Goal: Task Accomplishment & Management: Use online tool/utility

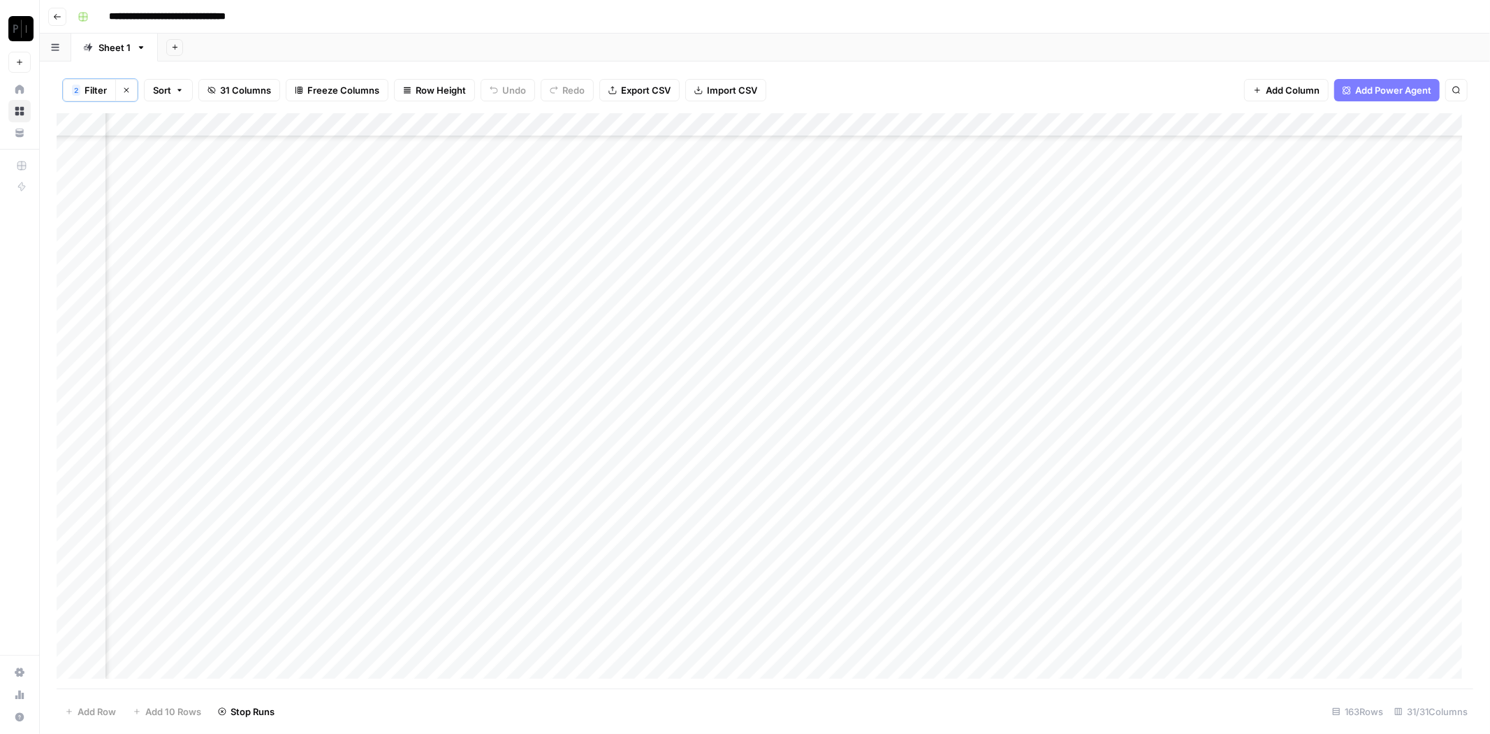
scroll to position [3183, 1304]
click at [1188, 77] on div "2 Filter Clear filters Sort 31 Columns Freeze Columns Row Height Undo Redo Expo…" at bounding box center [765, 90] width 1417 height 46
click at [1031, 66] on div "2 Filter Clear filters Sort 31 Columns Freeze Columns Row Height Undo Redo Expo…" at bounding box center [765, 397] width 1451 height 672
click at [755, 618] on div "Add Column" at bounding box center [765, 401] width 1417 height 576
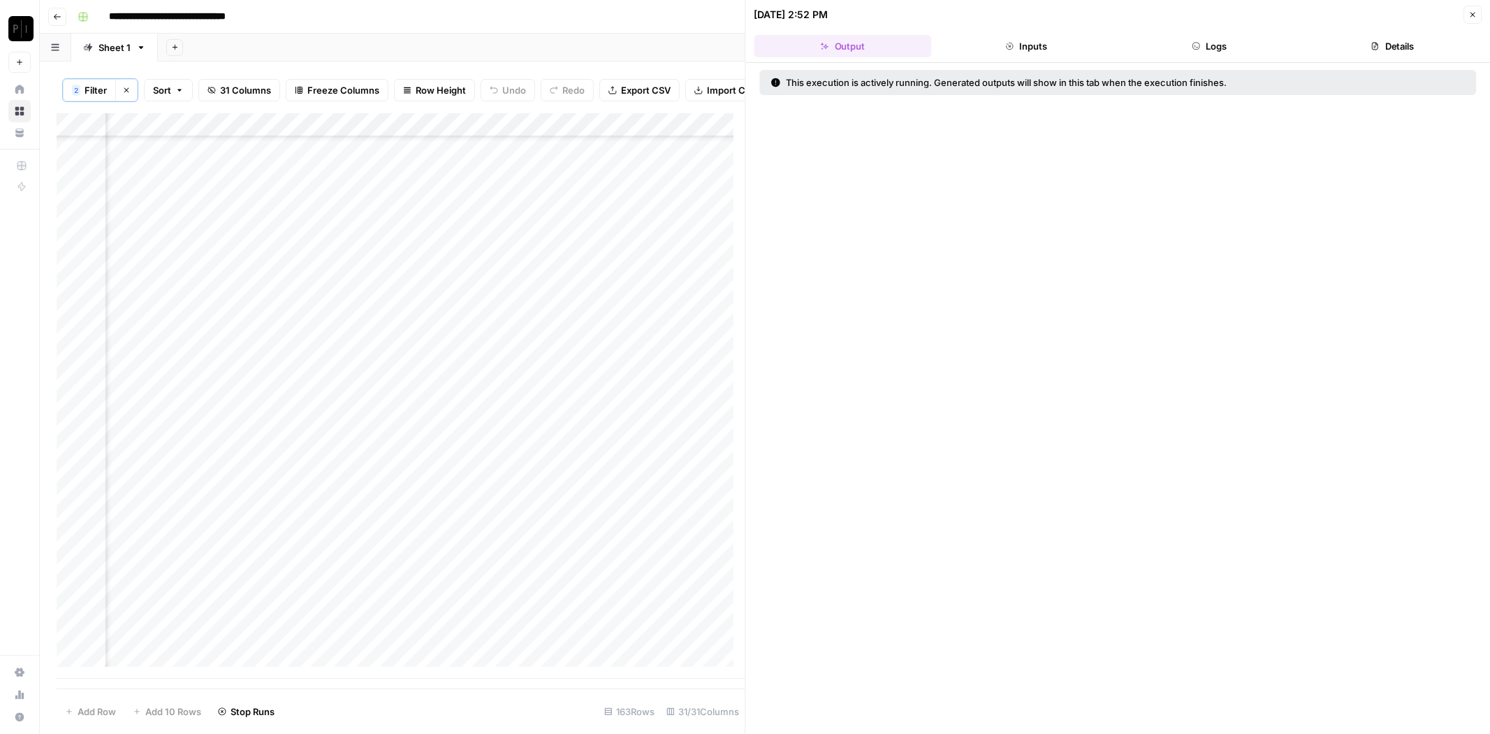
click at [1235, 46] on button "Logs" at bounding box center [1209, 46] width 177 height 22
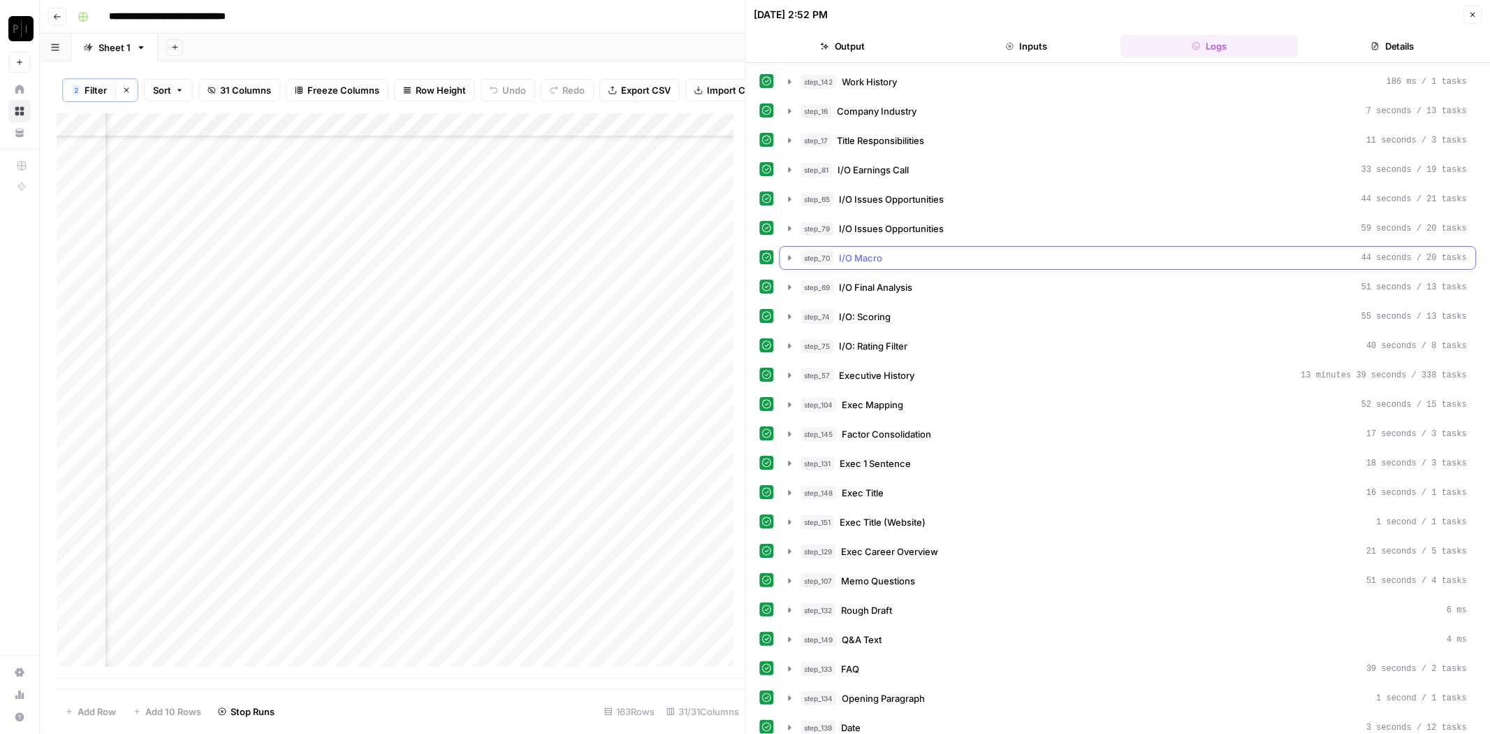
scroll to position [223, 0]
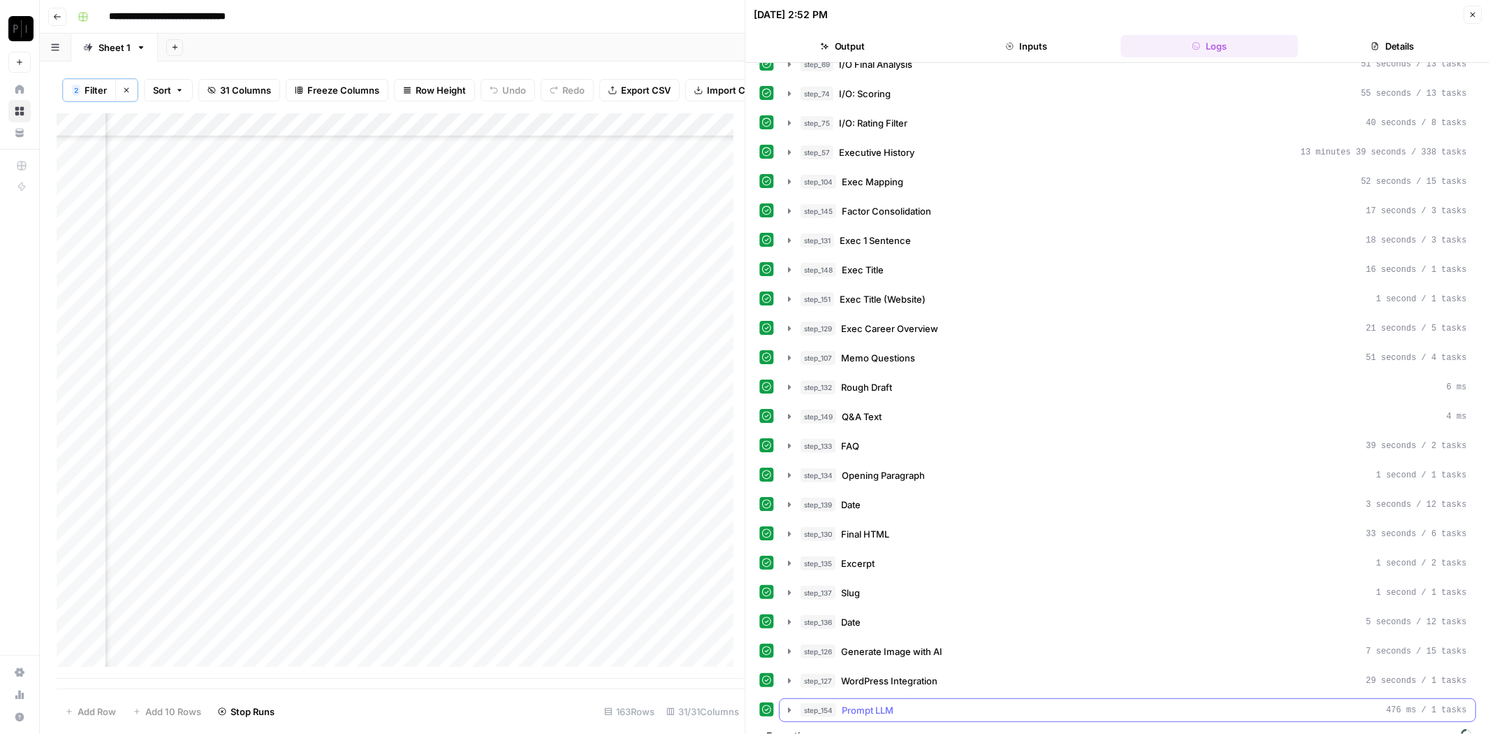
click at [898, 703] on div "step_154 Prompt LLM 476 ms / 1 tasks" at bounding box center [1134, 710] width 667 height 14
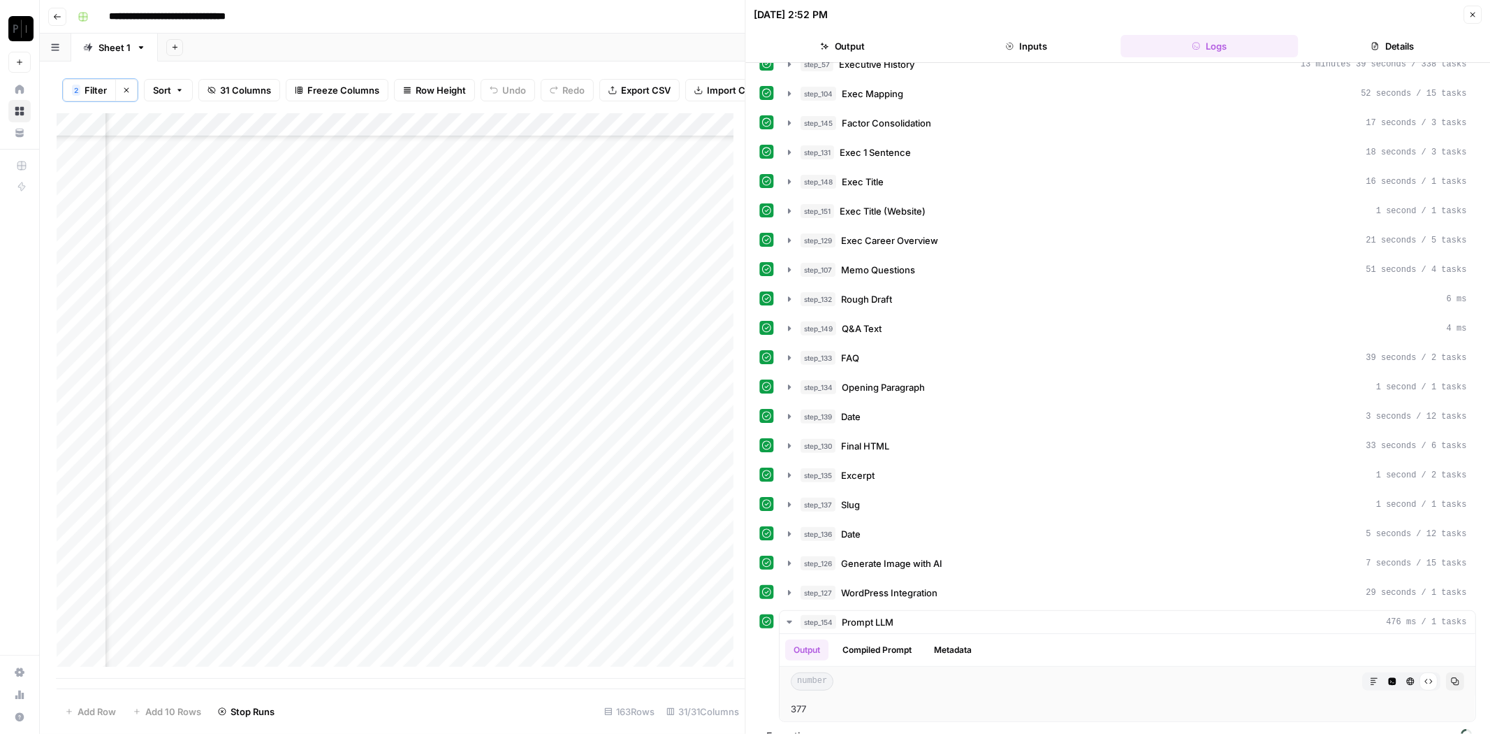
click at [1471, 7] on button "Close" at bounding box center [1473, 15] width 18 height 18
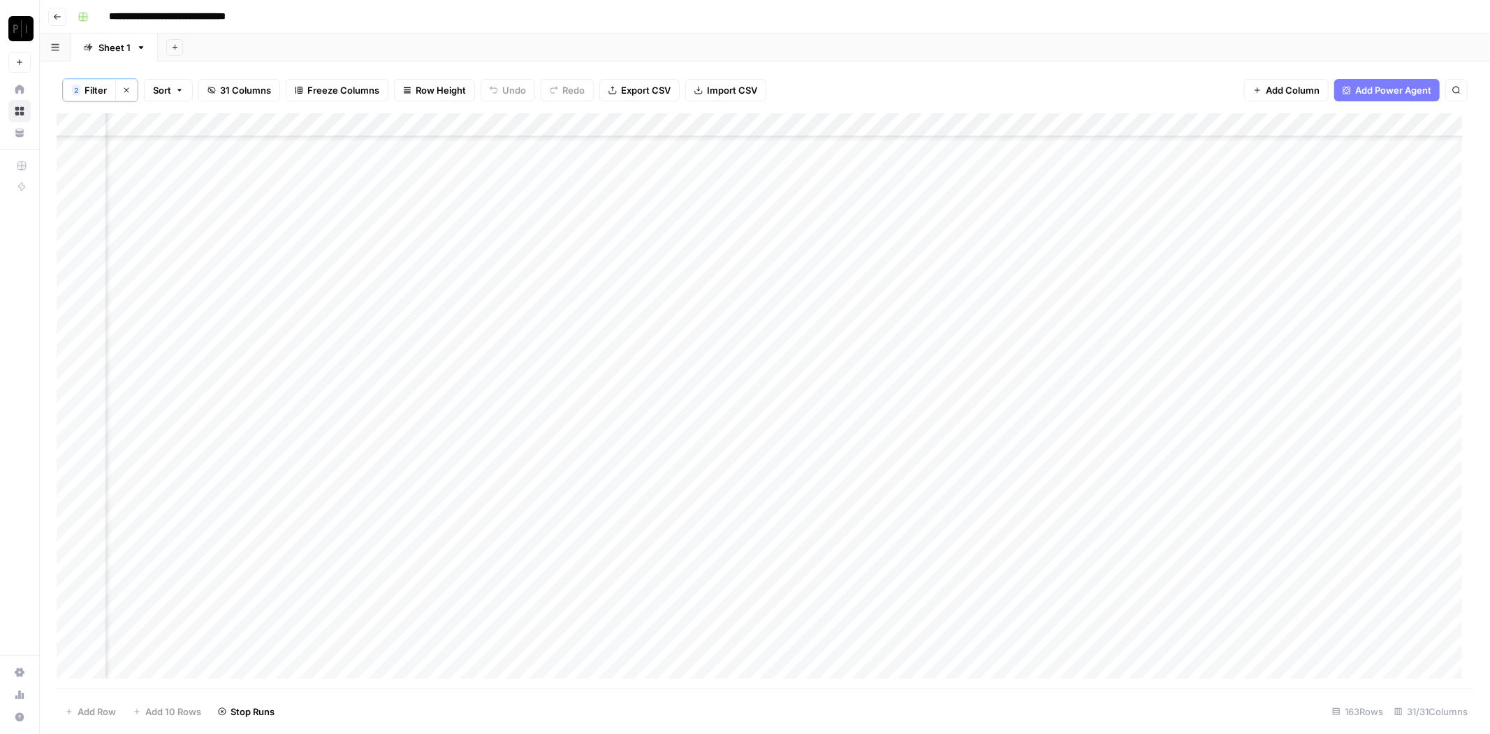
scroll to position [3329, 1304]
click at [759, 187] on div "Add Column" at bounding box center [765, 401] width 1417 height 576
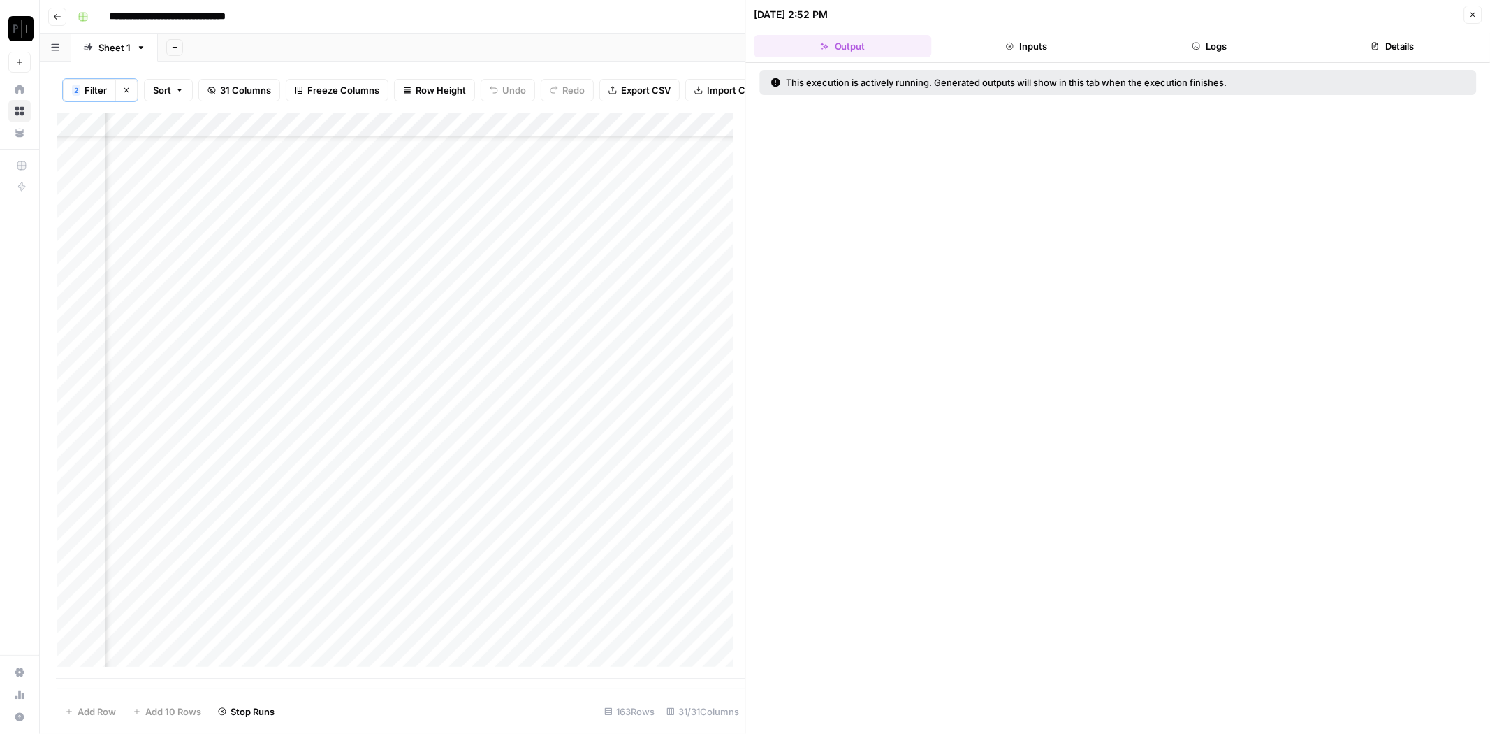
click at [1245, 42] on button "Logs" at bounding box center [1209, 46] width 177 height 22
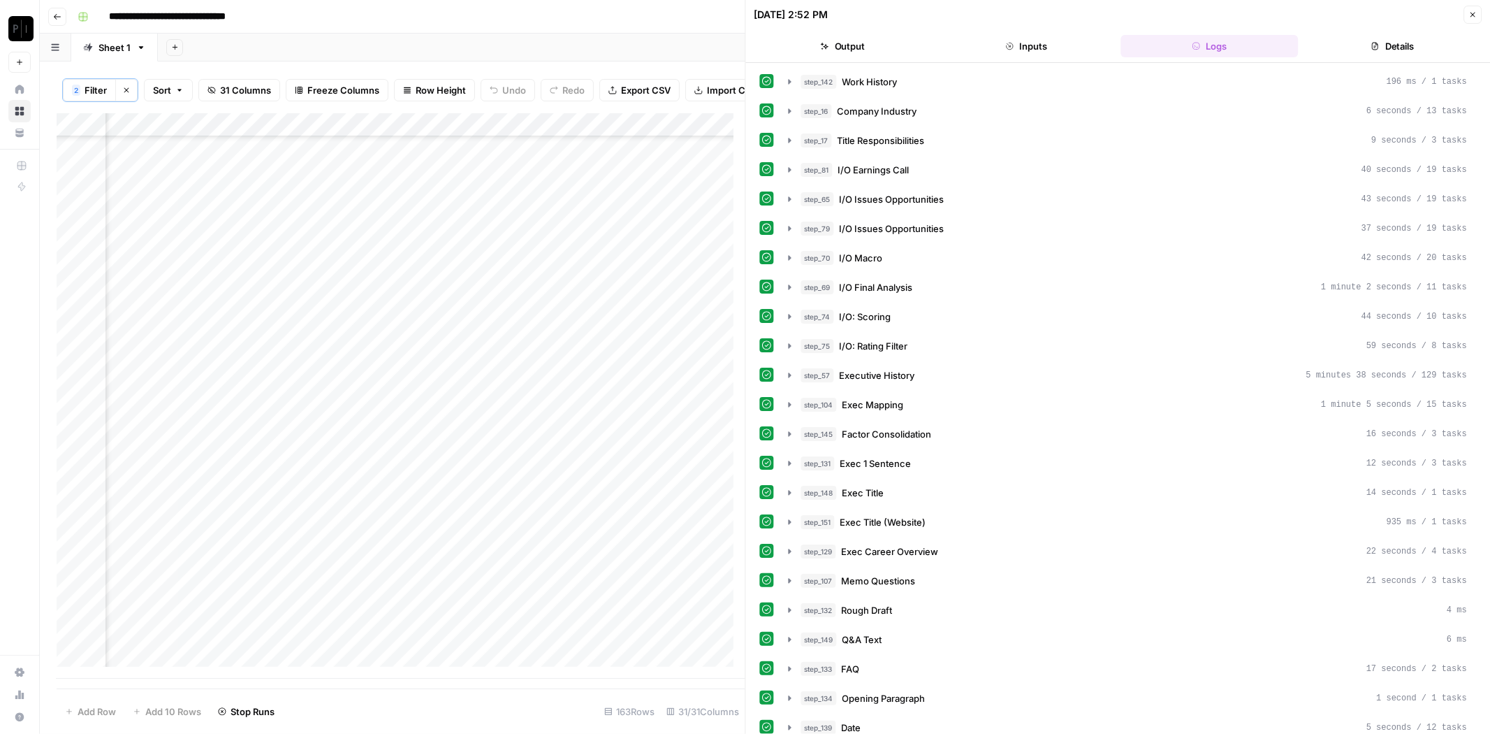
scroll to position [223, 0]
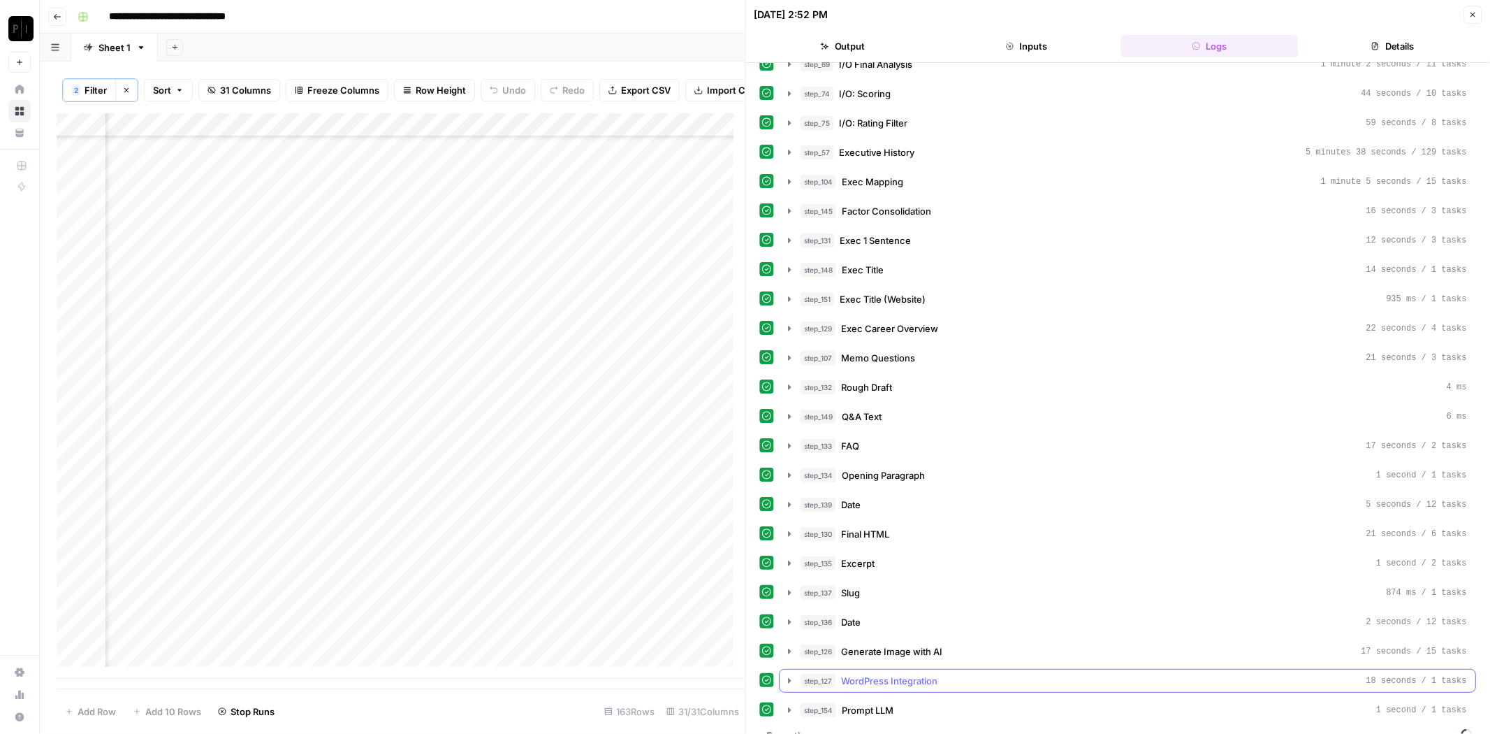
click at [914, 699] on button "step_154 Prompt LLM 1 second / 1 tasks" at bounding box center [1128, 710] width 696 height 22
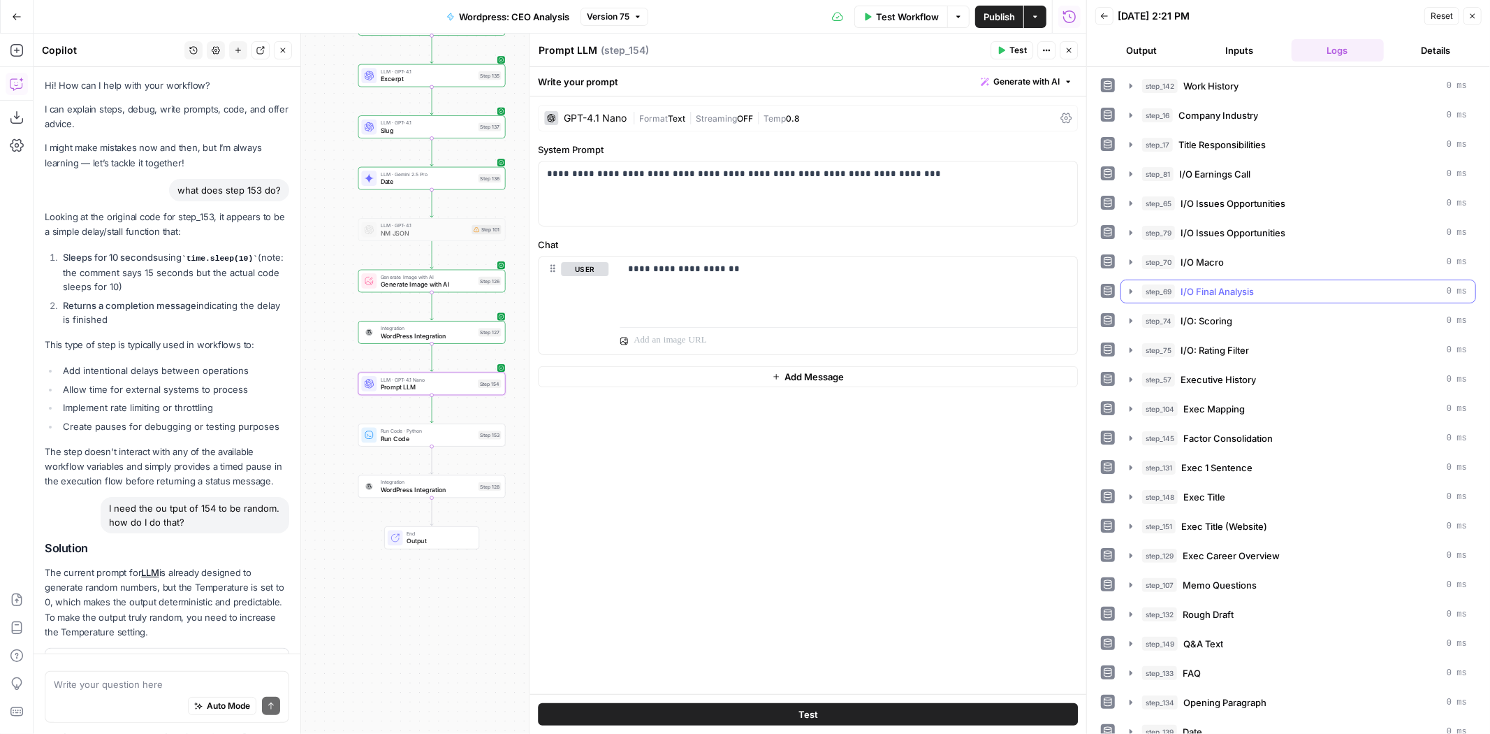
scroll to position [135, 0]
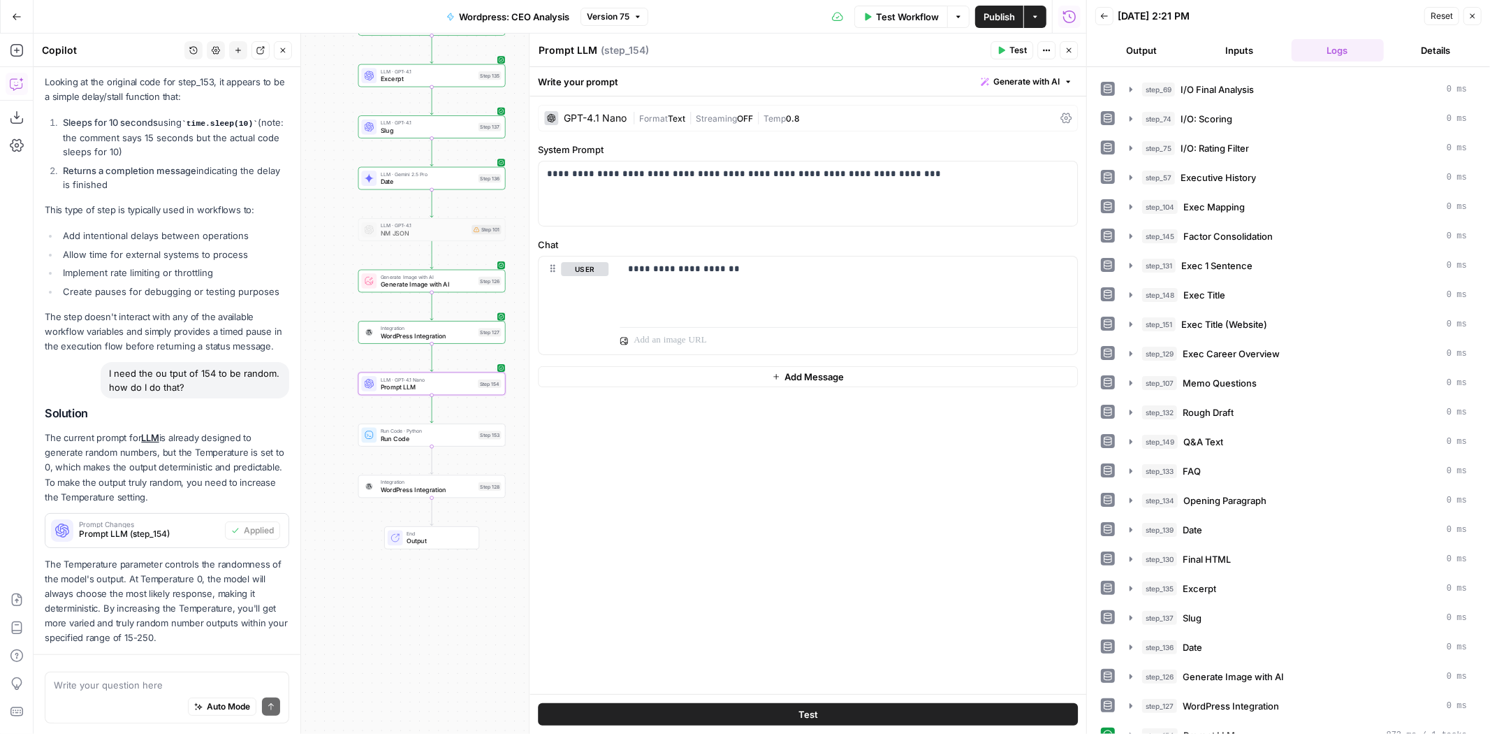
click at [1071, 54] on button "Close" at bounding box center [1069, 50] width 18 height 18
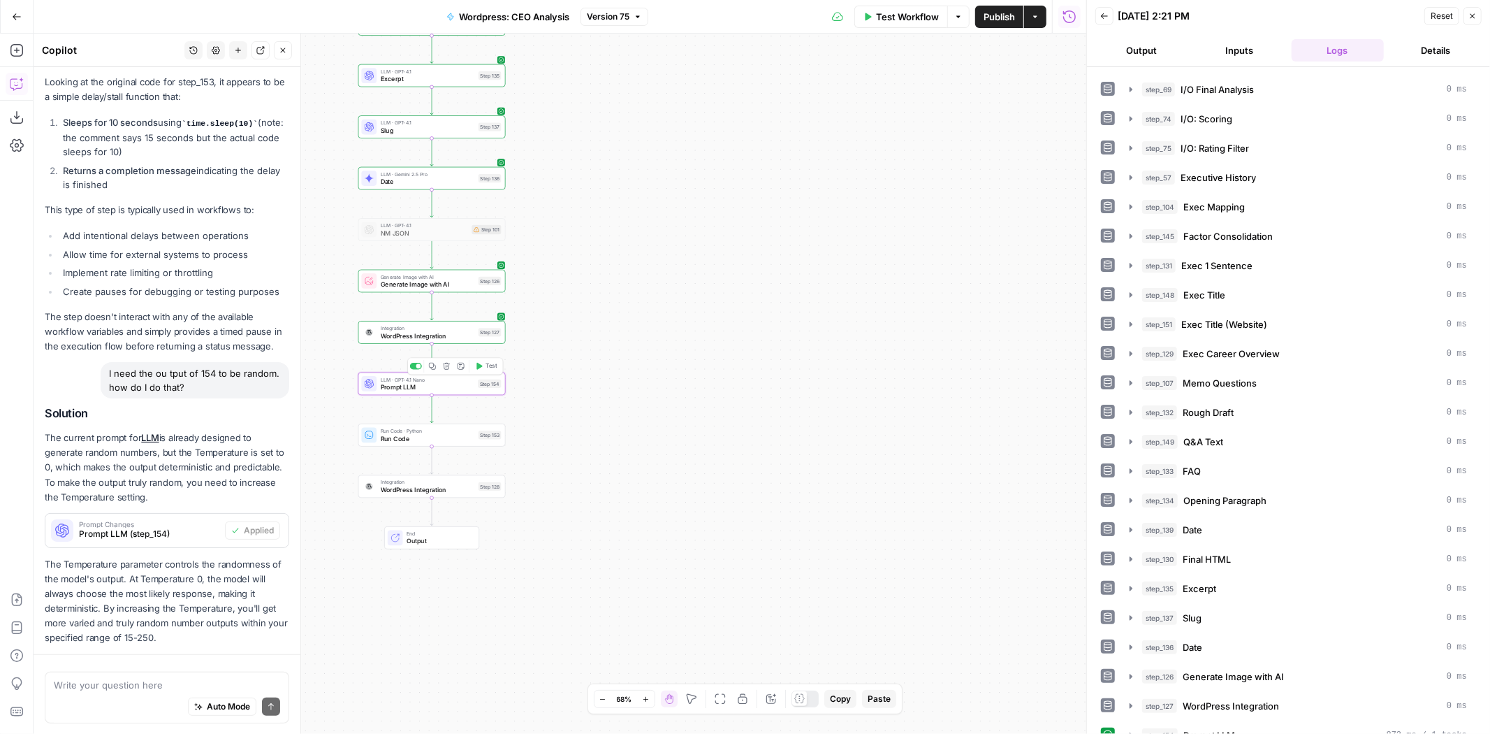
click at [446, 366] on icon "button" at bounding box center [447, 366] width 8 height 8
click at [711, 175] on span "Delete Step" at bounding box center [708, 178] width 54 height 14
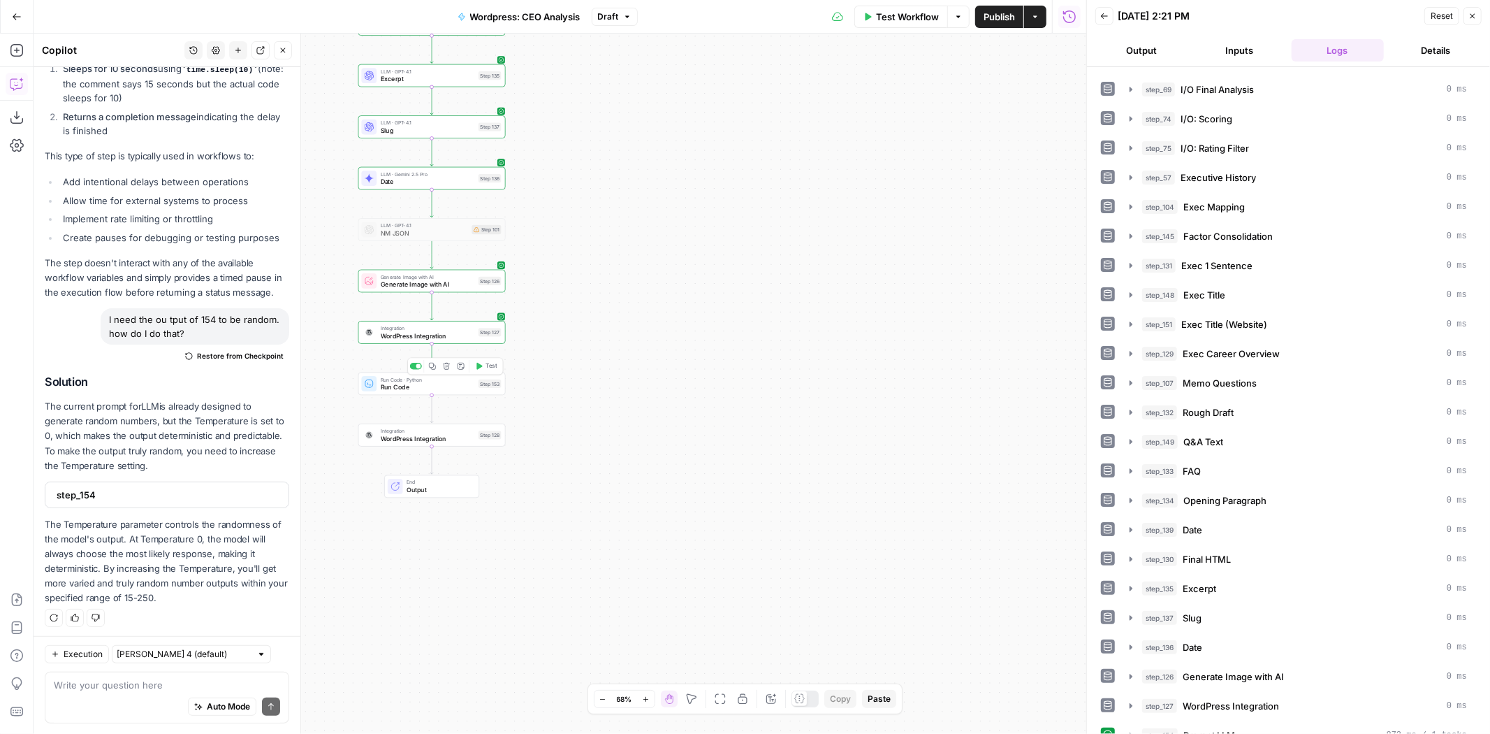
click at [447, 365] on icon "button" at bounding box center [447, 366] width 8 height 8
click at [729, 169] on button "Delete Step" at bounding box center [707, 178] width 71 height 25
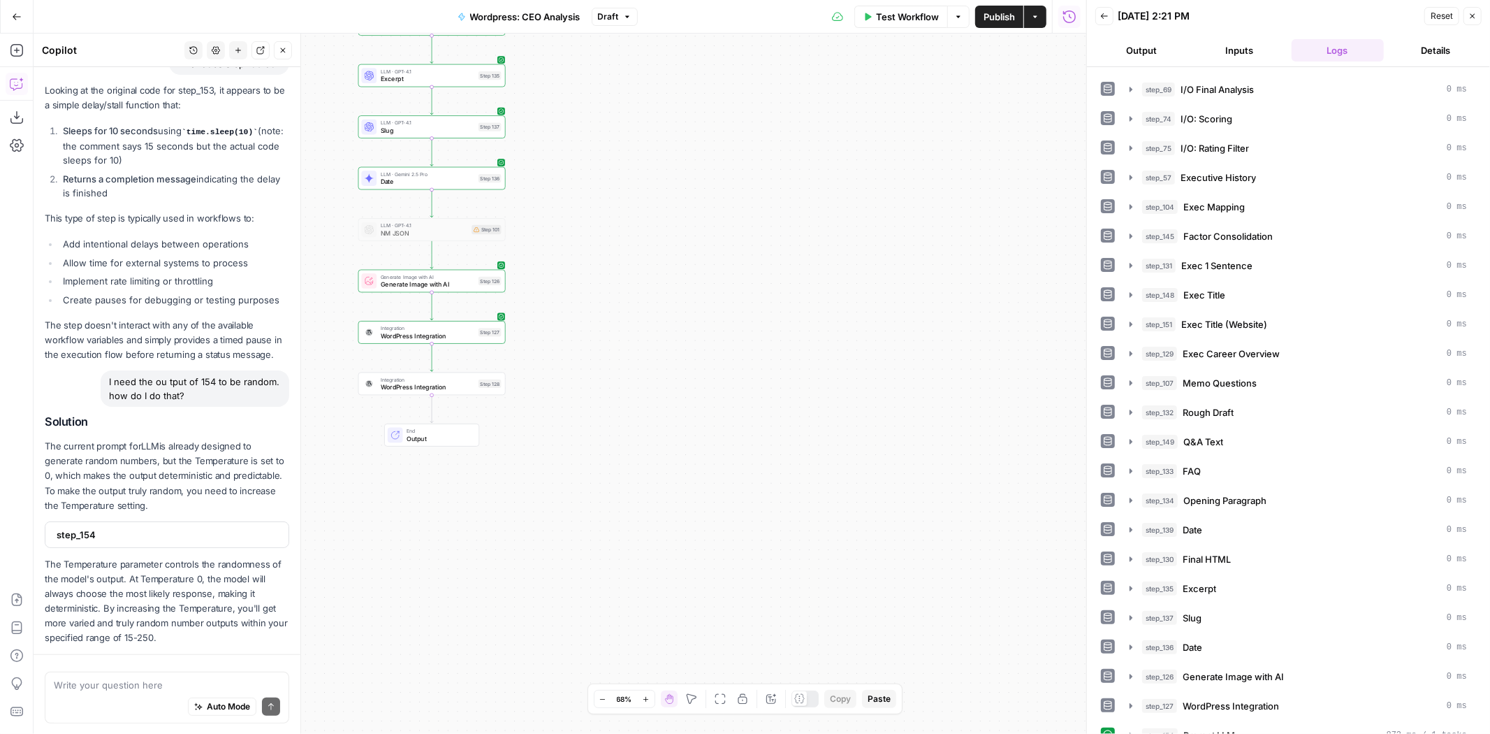
scroll to position [211, 0]
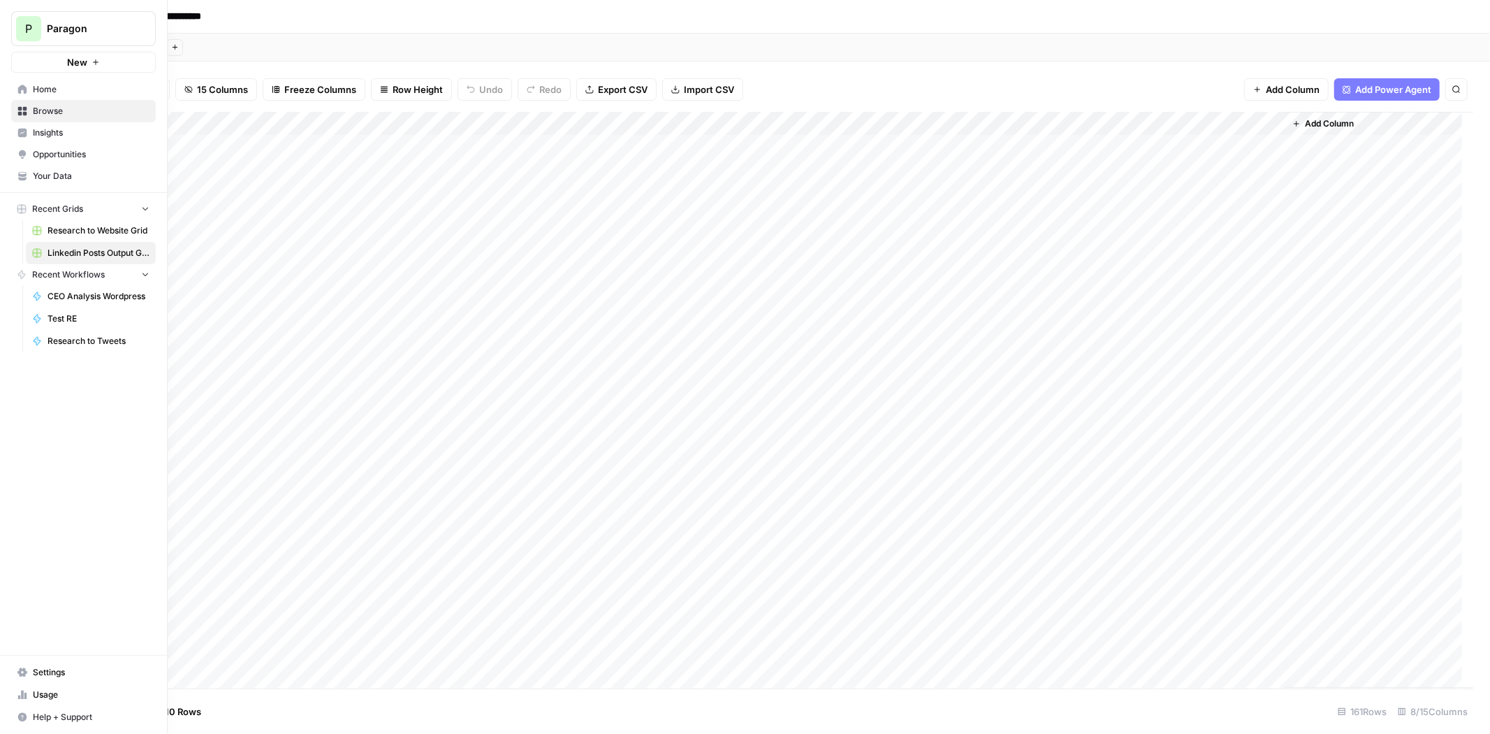
click at [72, 114] on span "Browse" at bounding box center [91, 111] width 117 height 13
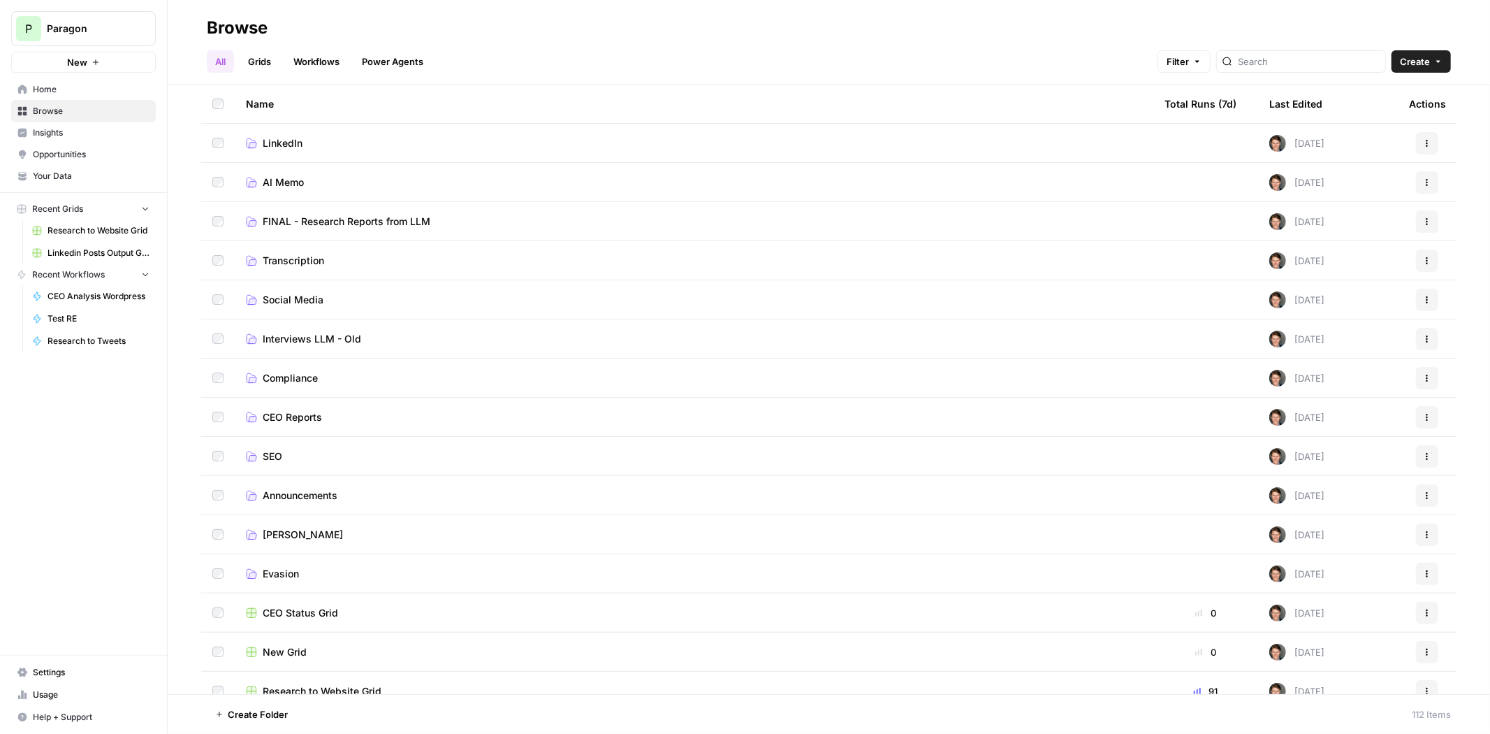
click at [386, 54] on link "Power Agents" at bounding box center [393, 61] width 78 height 22
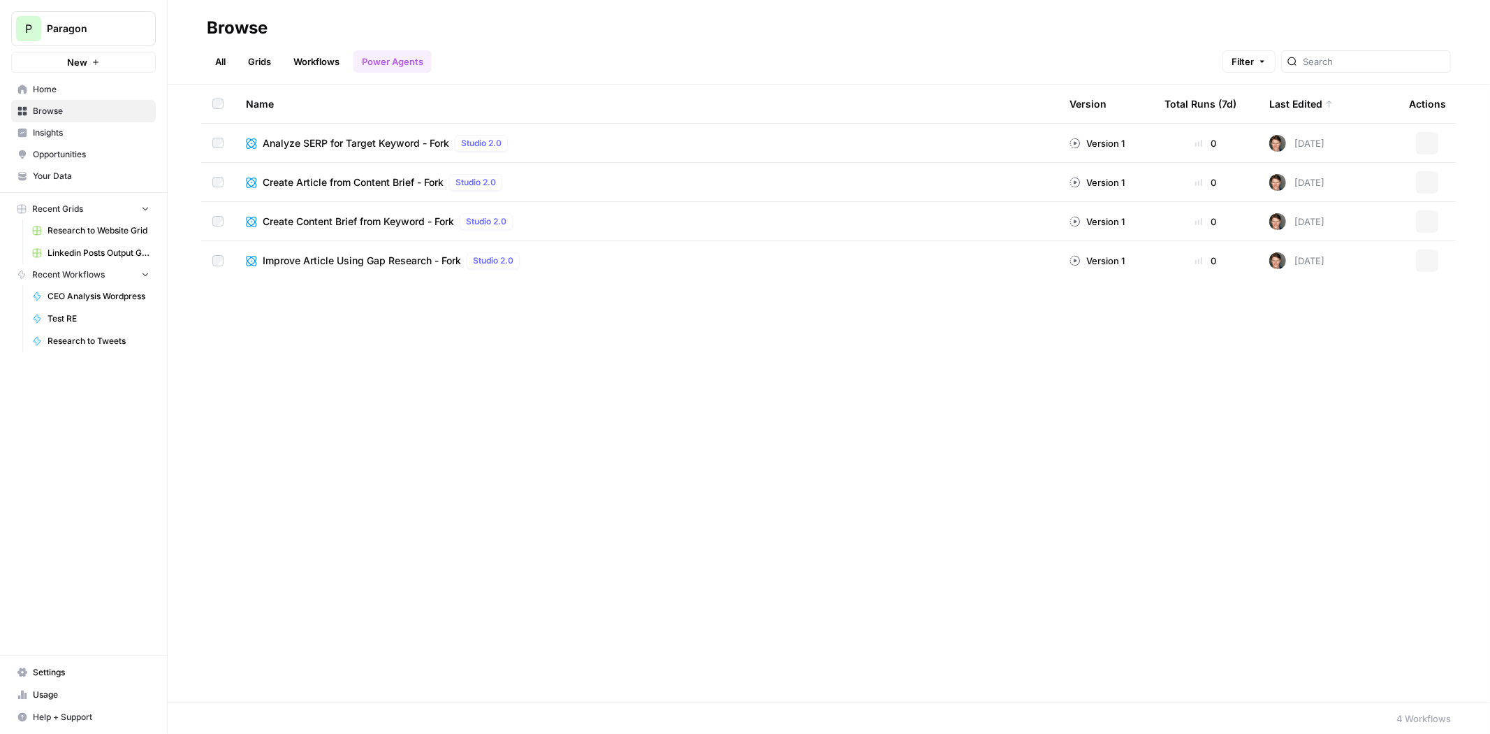
click at [330, 57] on link "Workflows" at bounding box center [316, 61] width 63 height 22
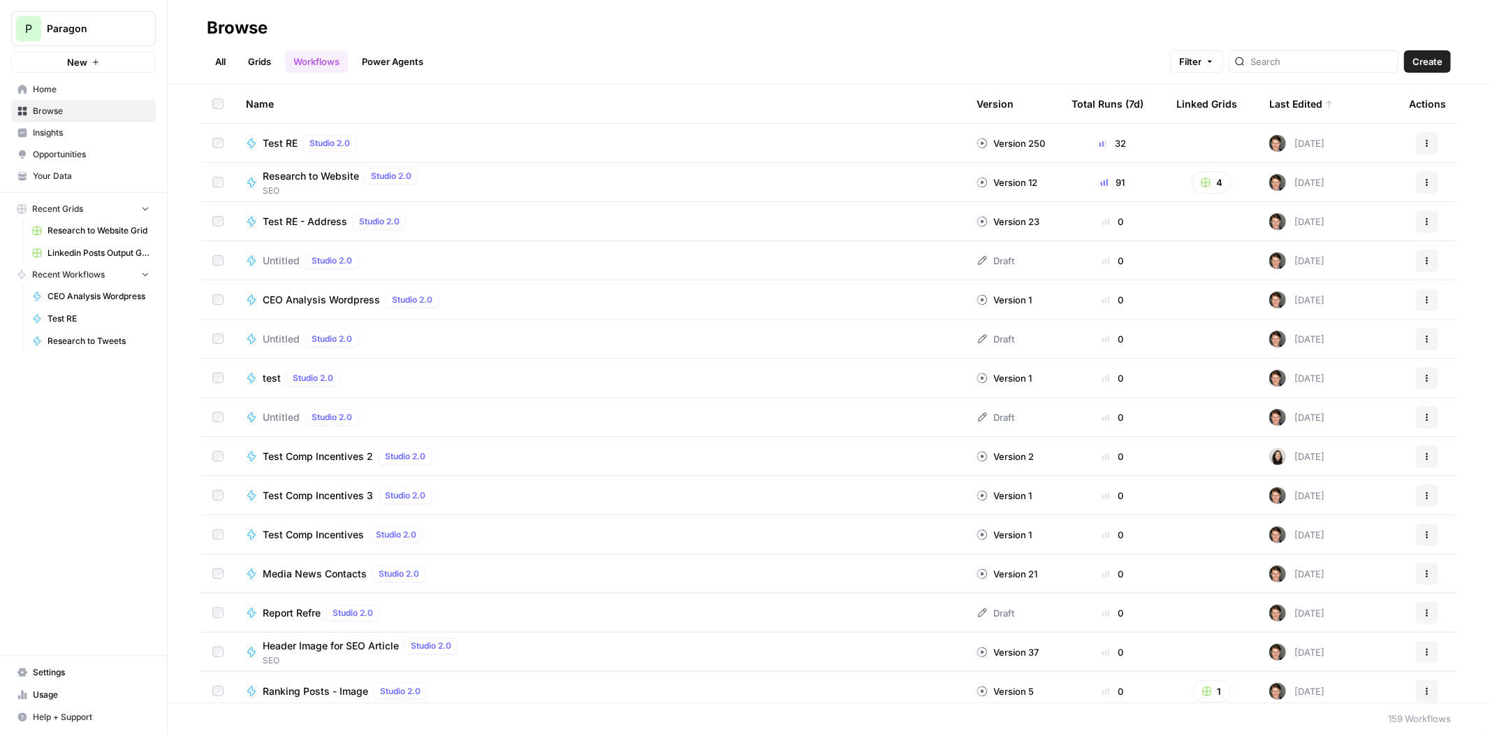
click at [396, 62] on link "Power Agents" at bounding box center [393, 61] width 78 height 22
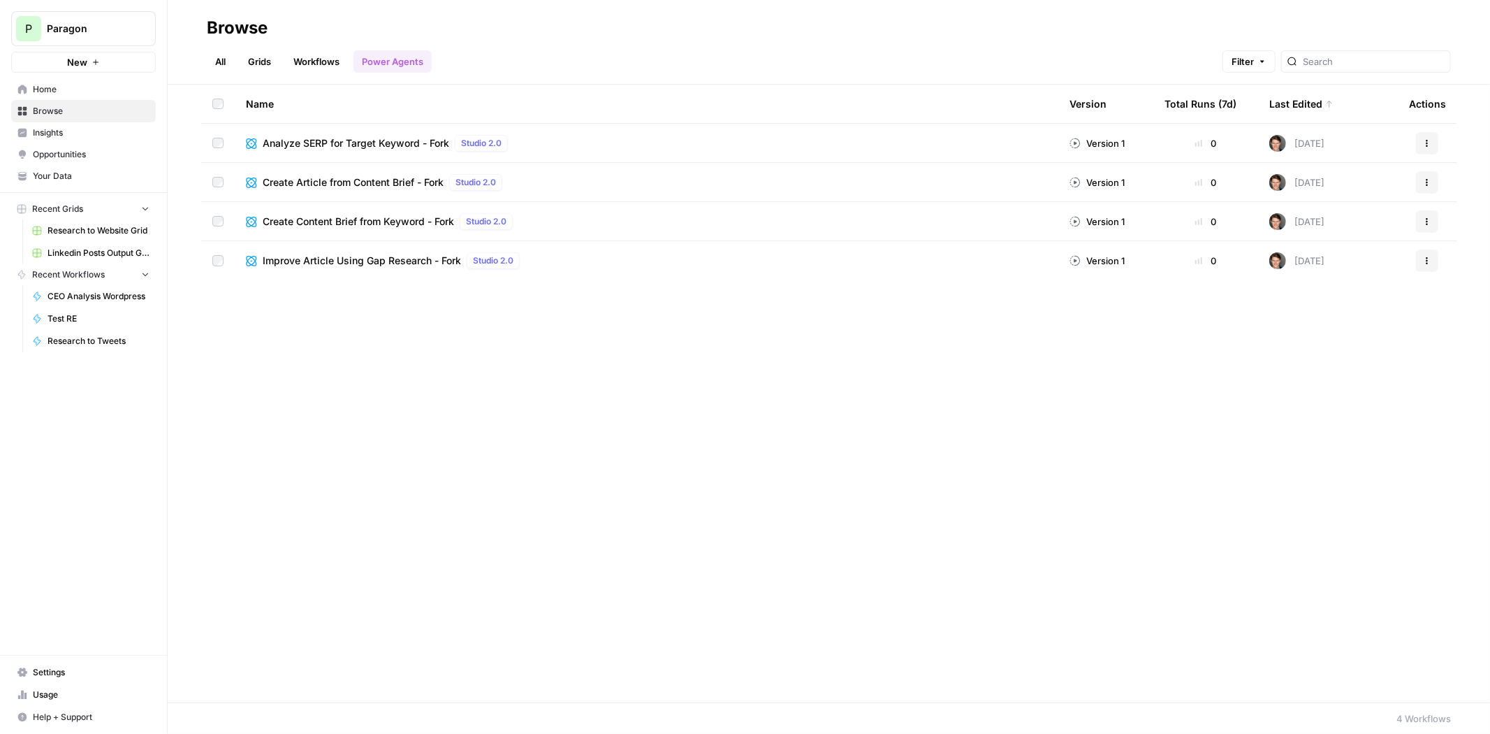
click at [319, 54] on link "Workflows" at bounding box center [316, 61] width 63 height 22
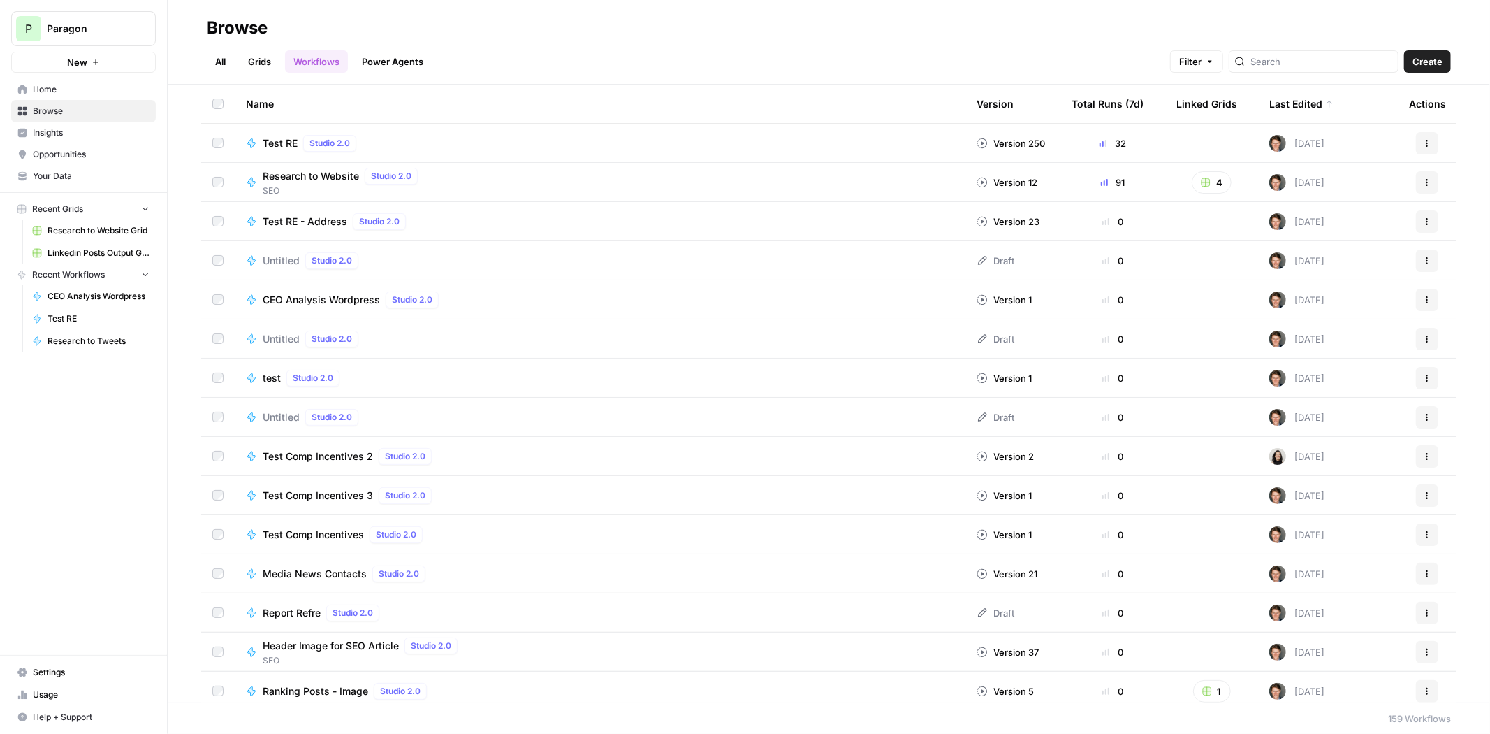
click at [282, 138] on span "Test RE" at bounding box center [280, 143] width 35 height 14
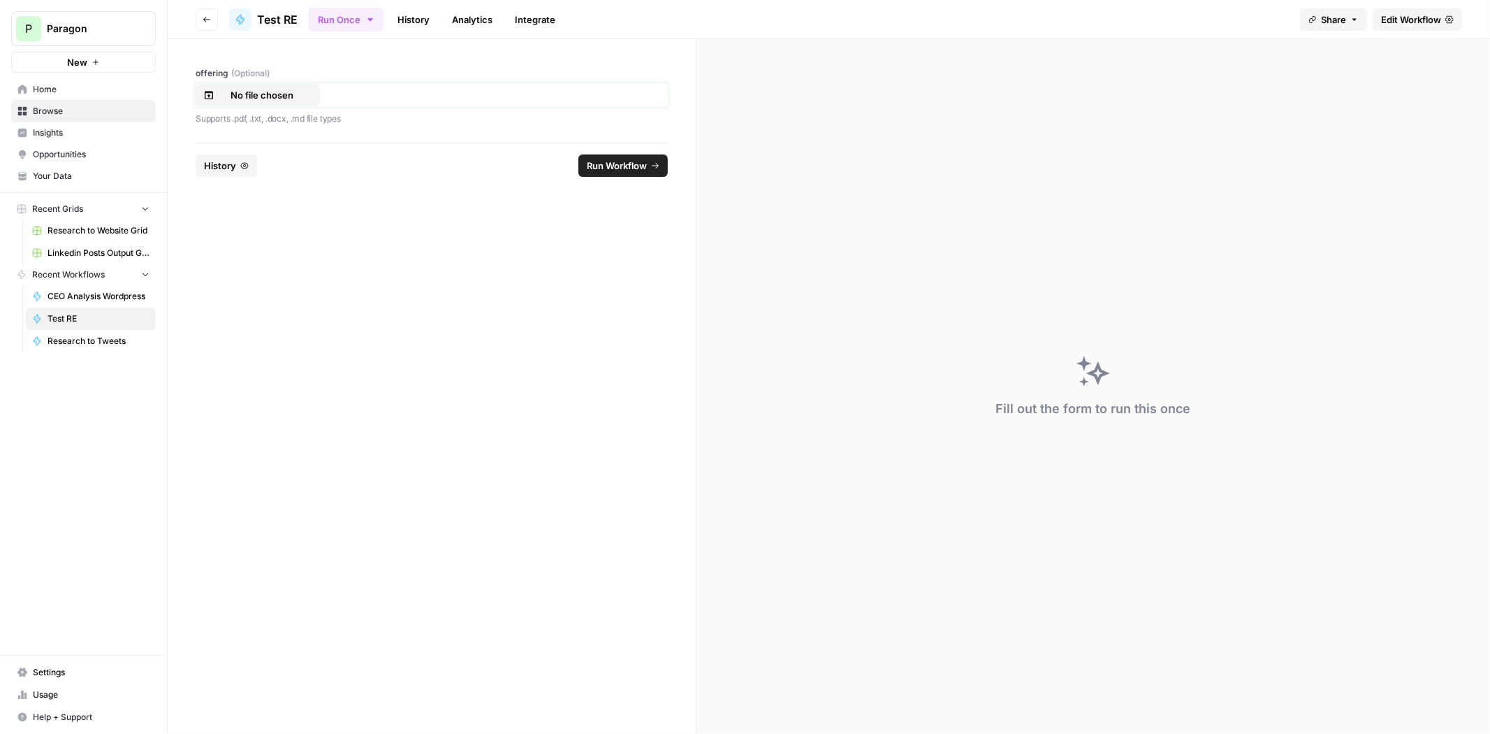
click at [246, 103] on button "No file chosen" at bounding box center [258, 95] width 124 height 22
click at [618, 161] on span "Run Workflow" at bounding box center [617, 166] width 60 height 14
click at [305, 93] on p "No file chosen" at bounding box center [261, 95] width 89 height 14
click at [619, 168] on span "Run Workflow" at bounding box center [617, 166] width 60 height 14
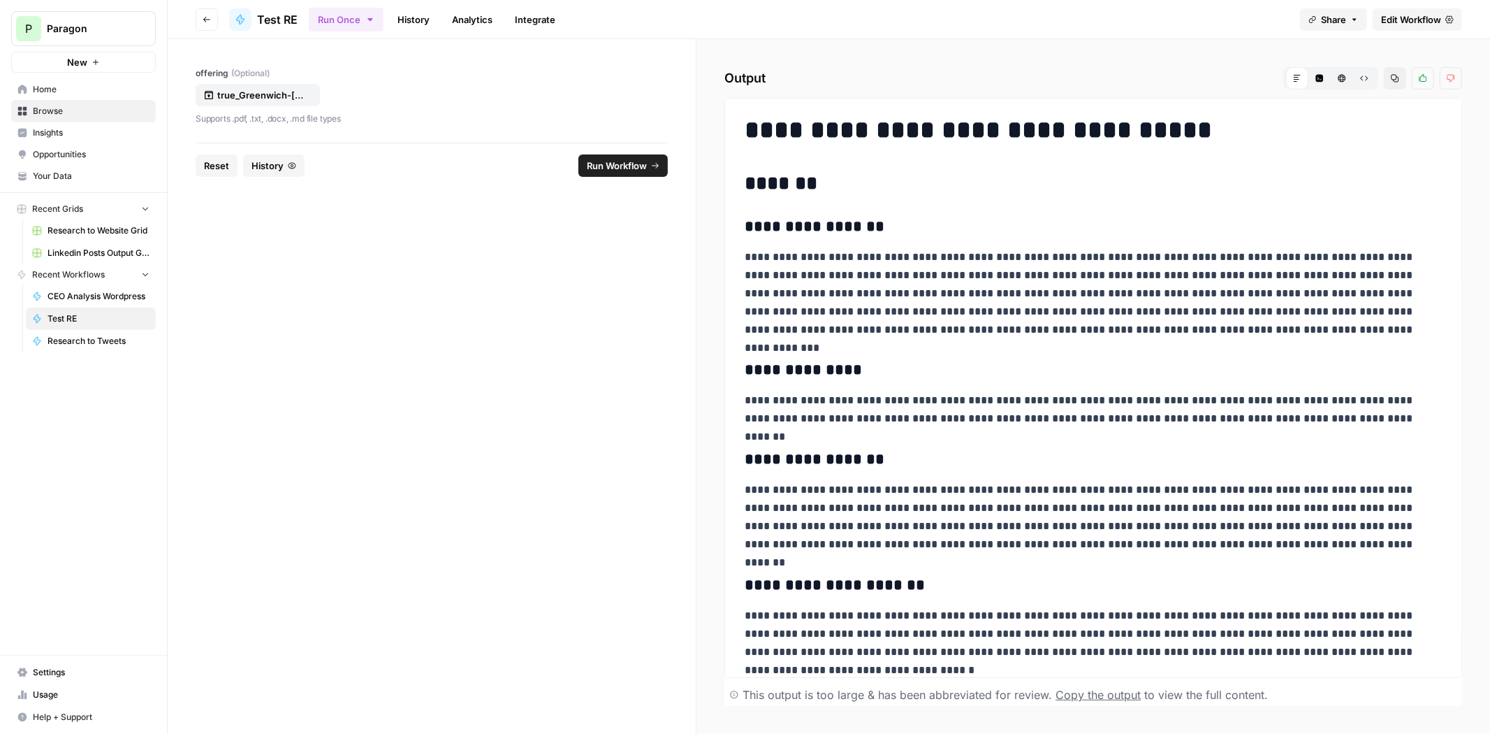
click at [294, 168] on icon "button" at bounding box center [292, 165] width 8 height 8
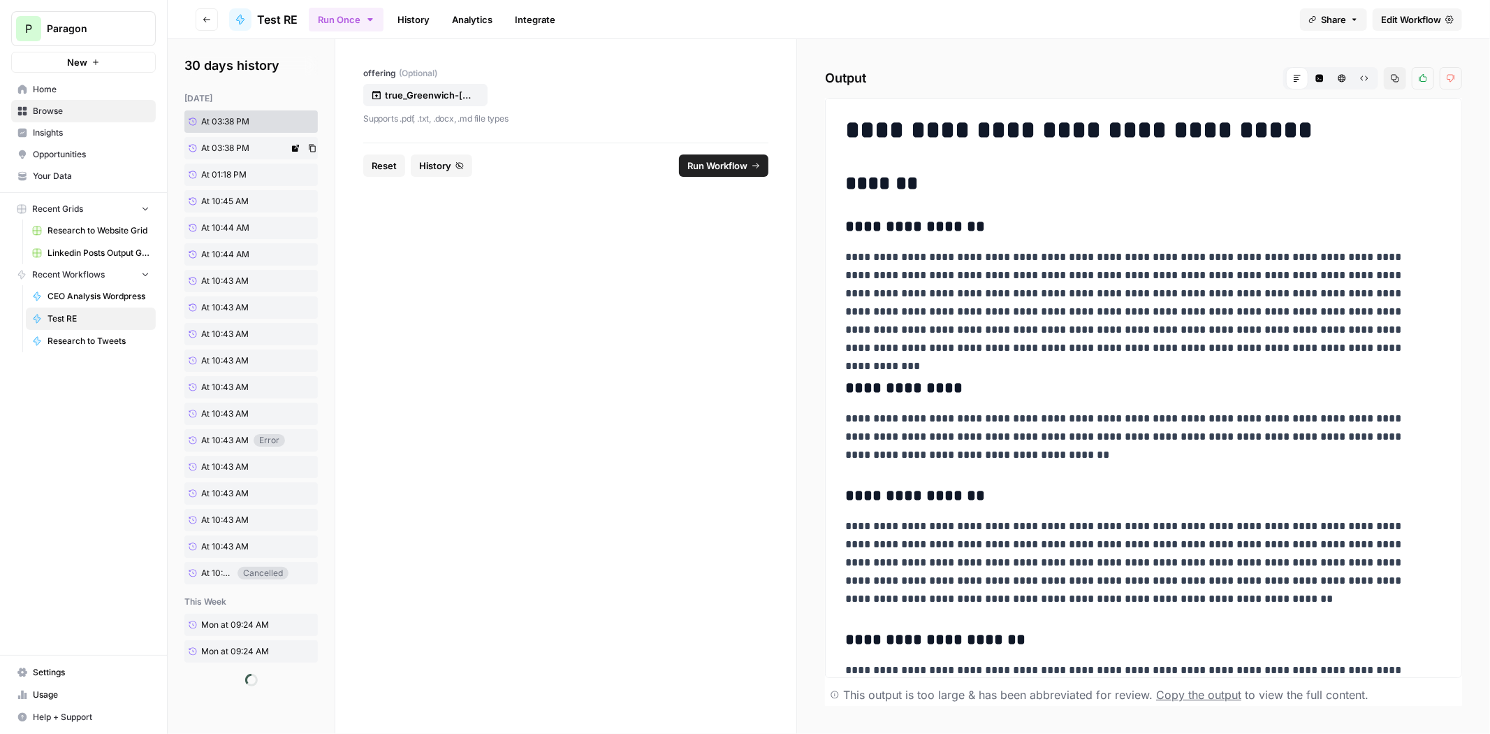
click at [241, 141] on link "At 03:38 PM" at bounding box center [236, 148] width 104 height 22
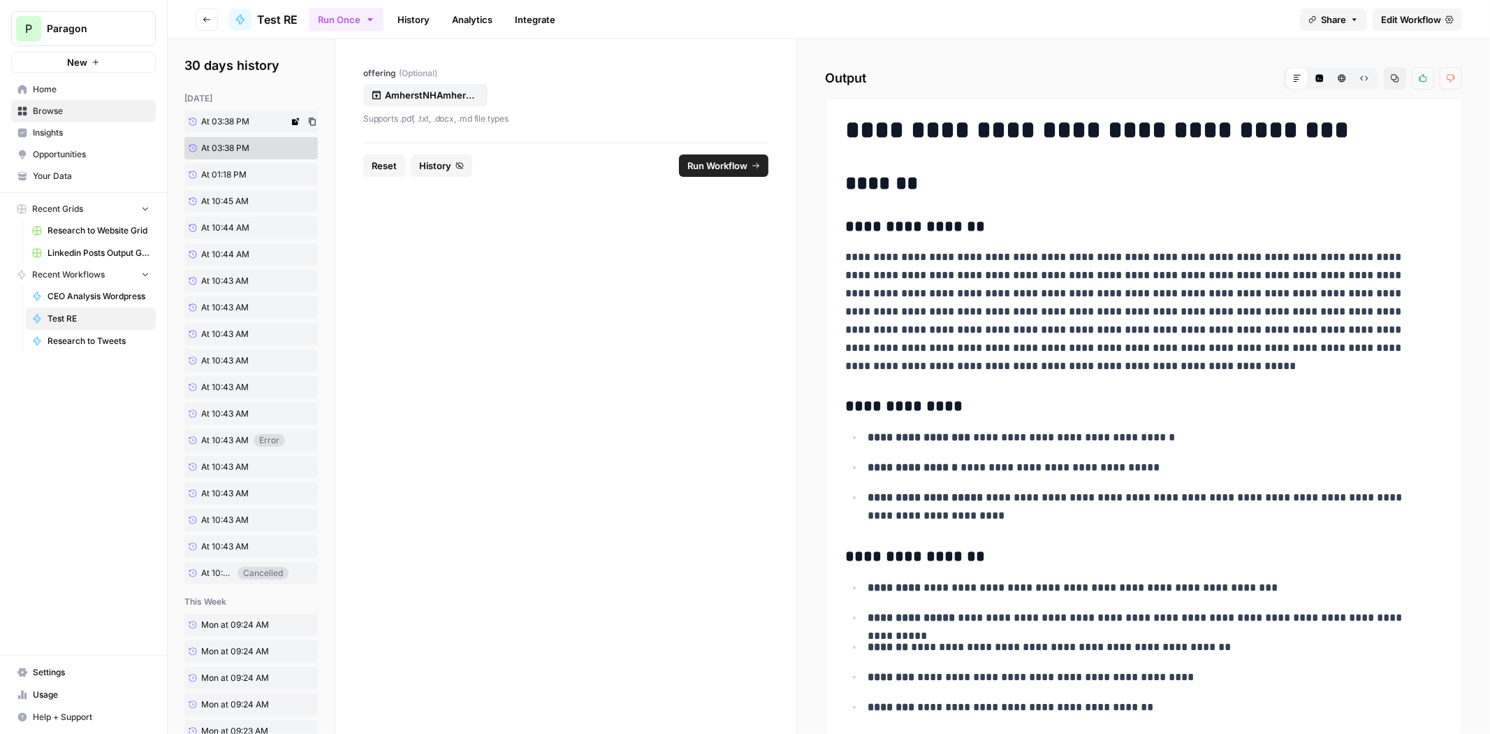
click at [272, 113] on link "At 03:38 PM" at bounding box center [236, 121] width 104 height 22
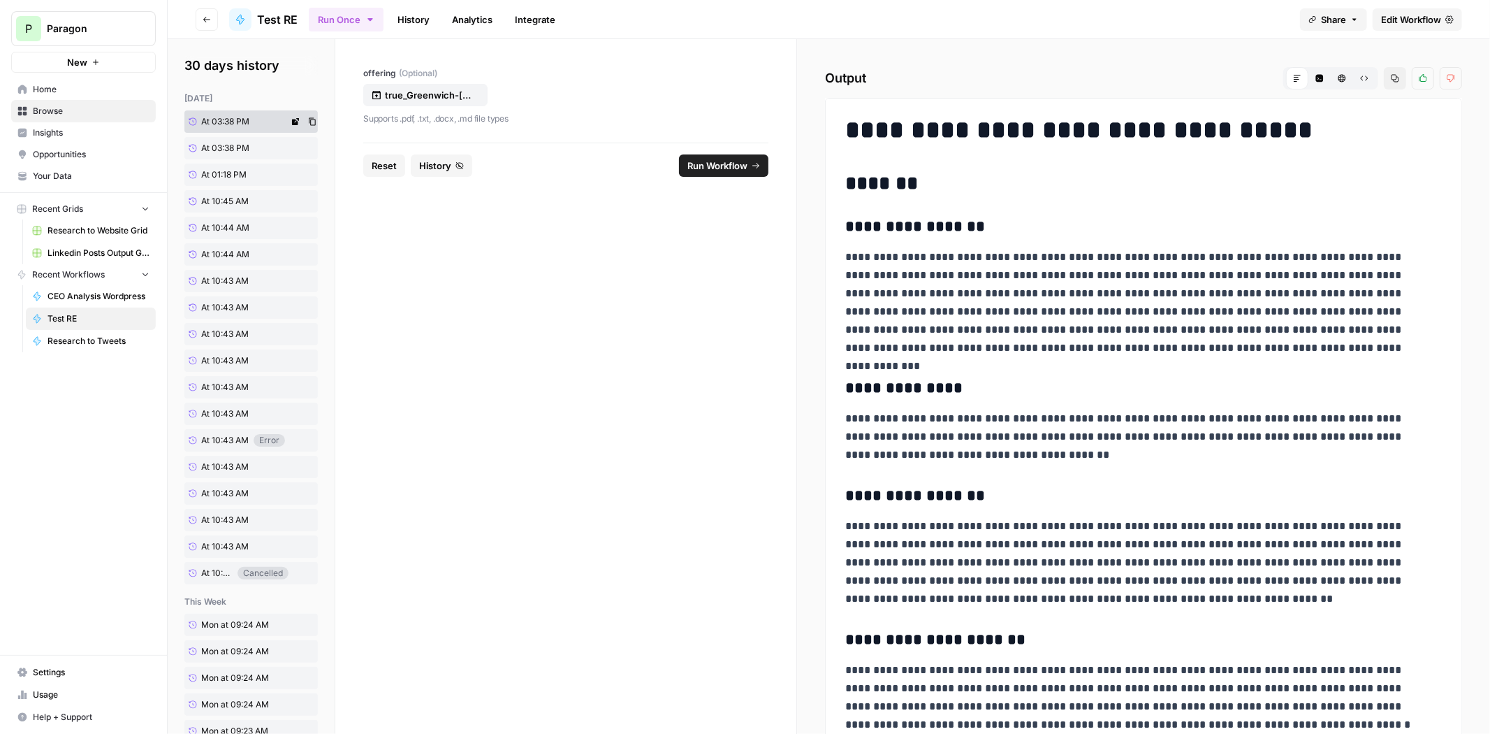
click at [257, 117] on link "At 03:38 PM" at bounding box center [236, 121] width 104 height 22
click at [1316, 76] on button "Code Editor" at bounding box center [1320, 78] width 22 height 22
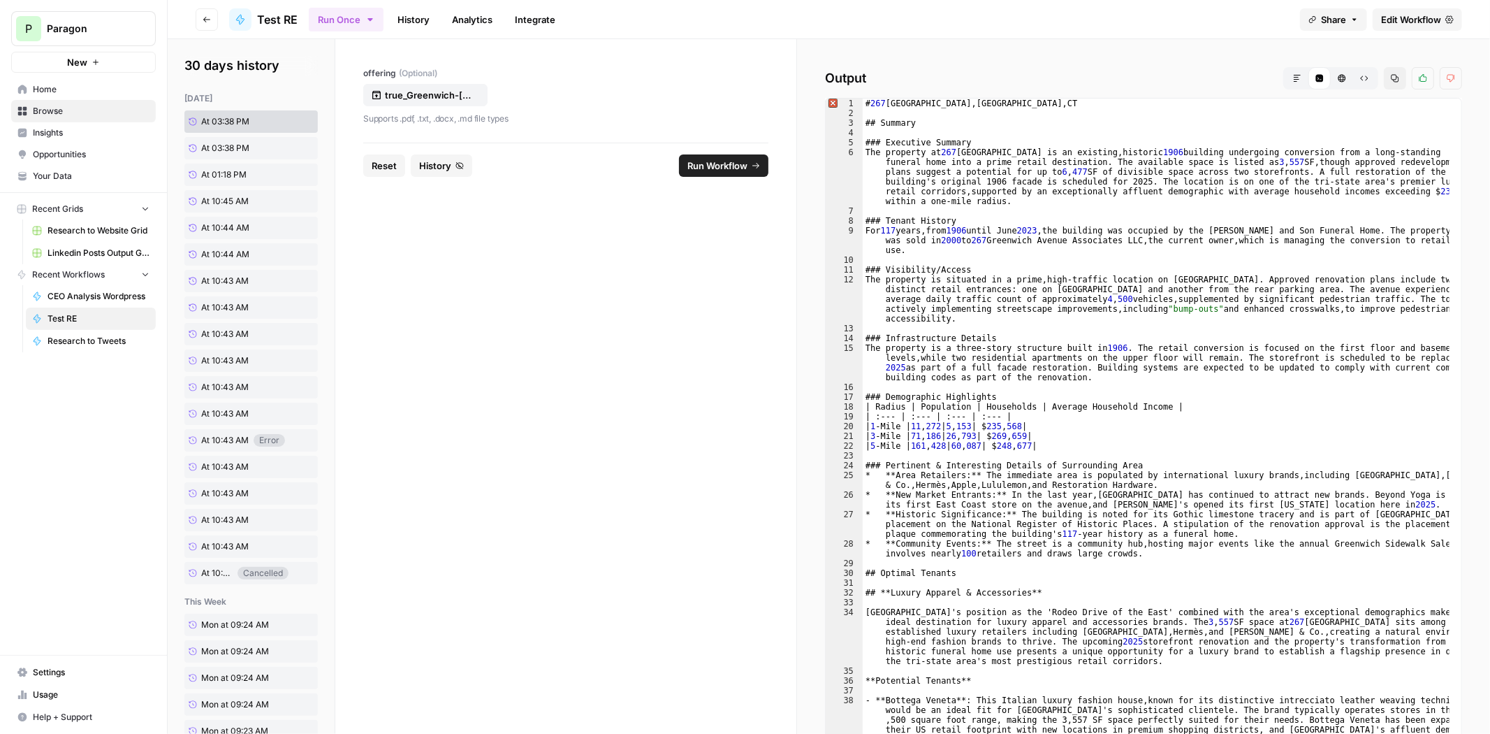
click at [1392, 75] on icon "button" at bounding box center [1396, 79] width 8 height 8
click at [232, 144] on span "At 03:38 PM" at bounding box center [225, 148] width 48 height 13
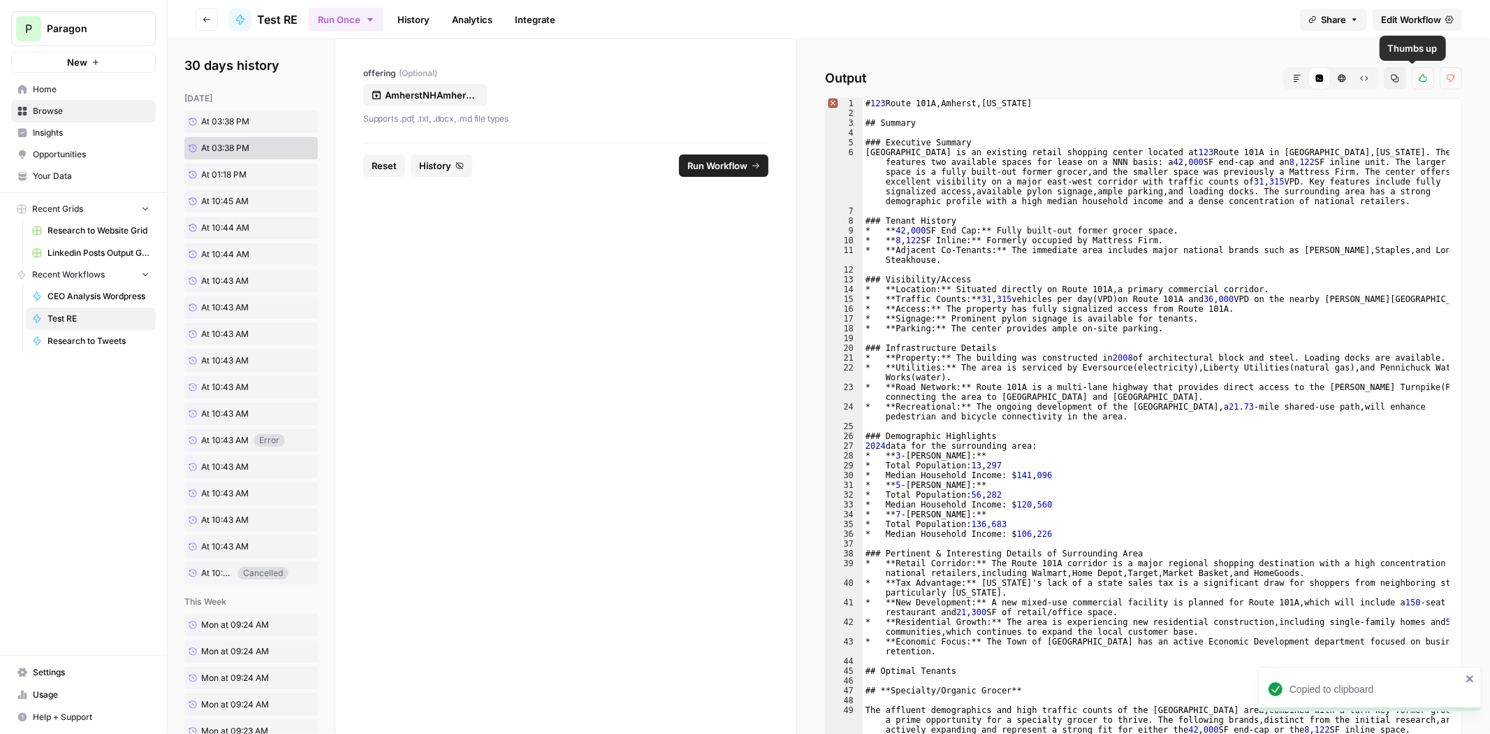
click at [1391, 79] on icon "button" at bounding box center [1395, 78] width 8 height 8
